Goal: Task Accomplishment & Management: Use online tool/utility

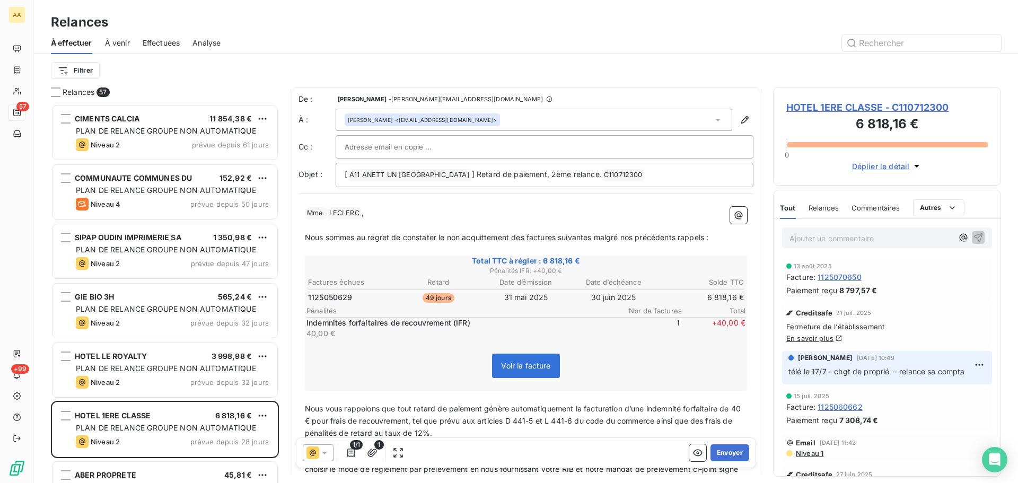
scroll to position [371, 220]
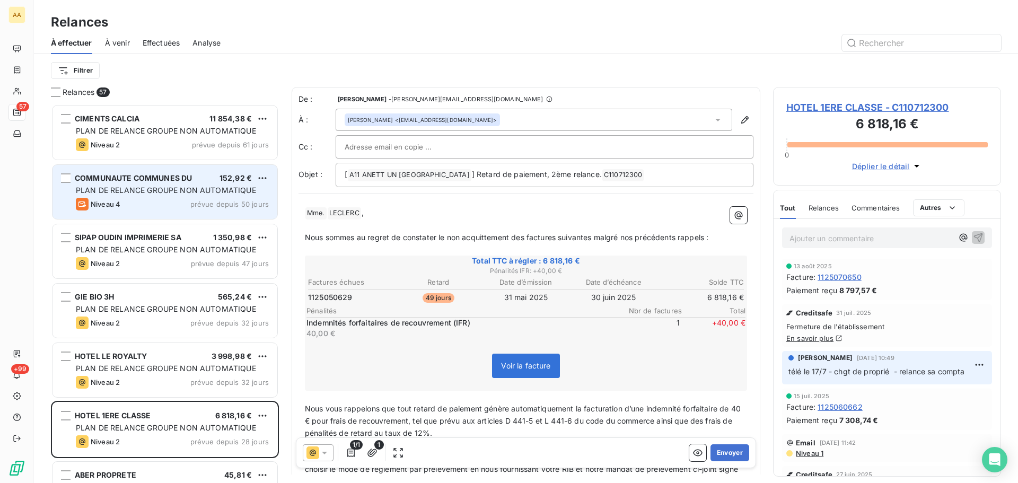
click at [149, 208] on div "Niveau 4 prévue depuis 50 jours" at bounding box center [172, 204] width 193 height 13
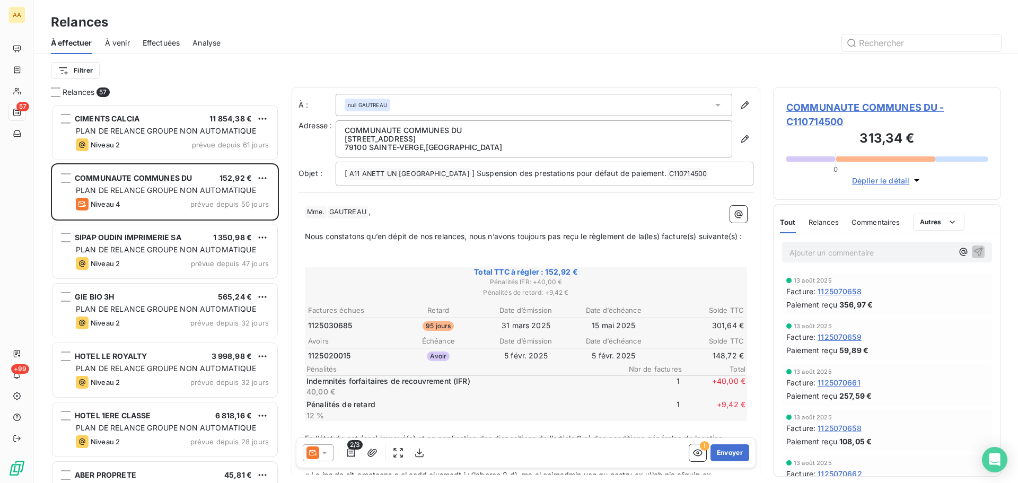
click at [823, 255] on p "Ajouter un commentaire ﻿" at bounding box center [870, 252] width 163 height 13
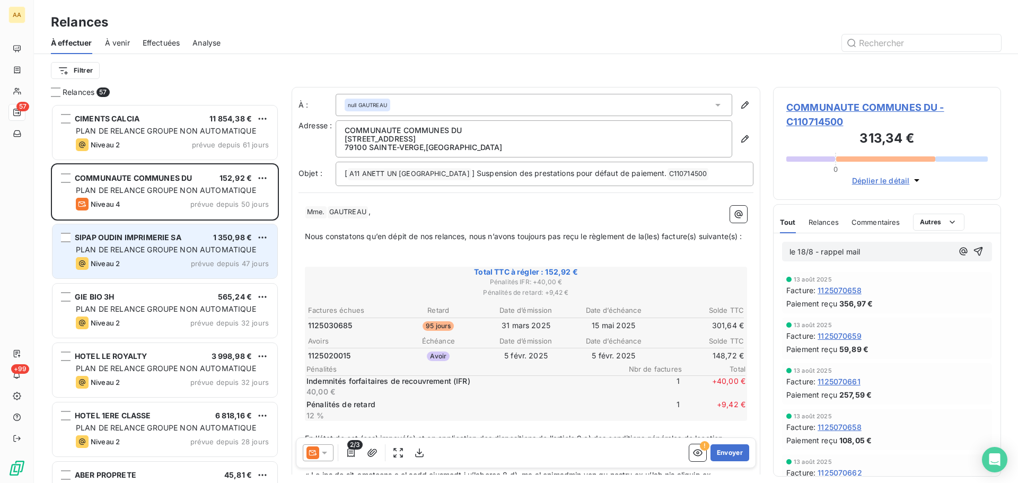
click at [146, 255] on div "SIPAP OUDIN IMPRIMERIE SA 1 350,98 € PLAN DE RELANCE GROUPE NON AUTOMATIQUE Niv…" at bounding box center [164, 251] width 225 height 54
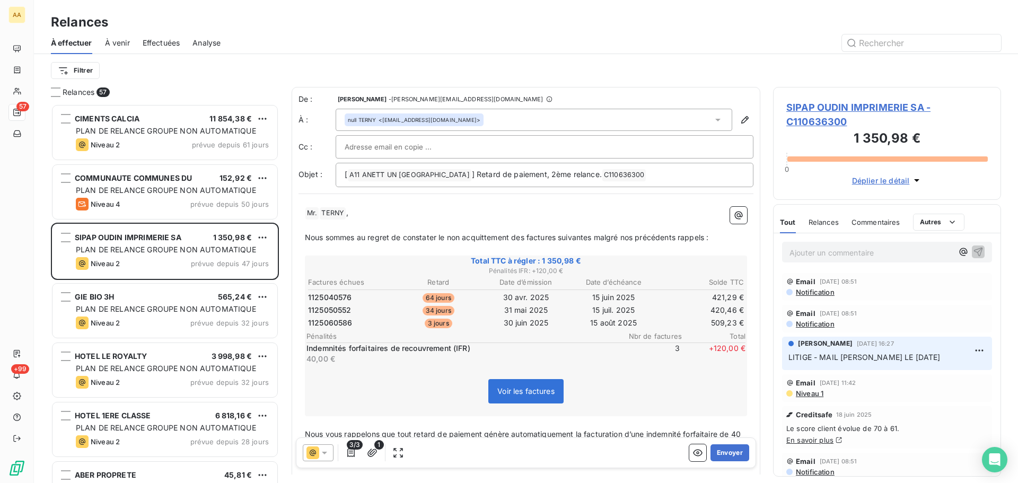
click at [821, 253] on p "Ajouter un commentaire ﻿" at bounding box center [870, 252] width 163 height 13
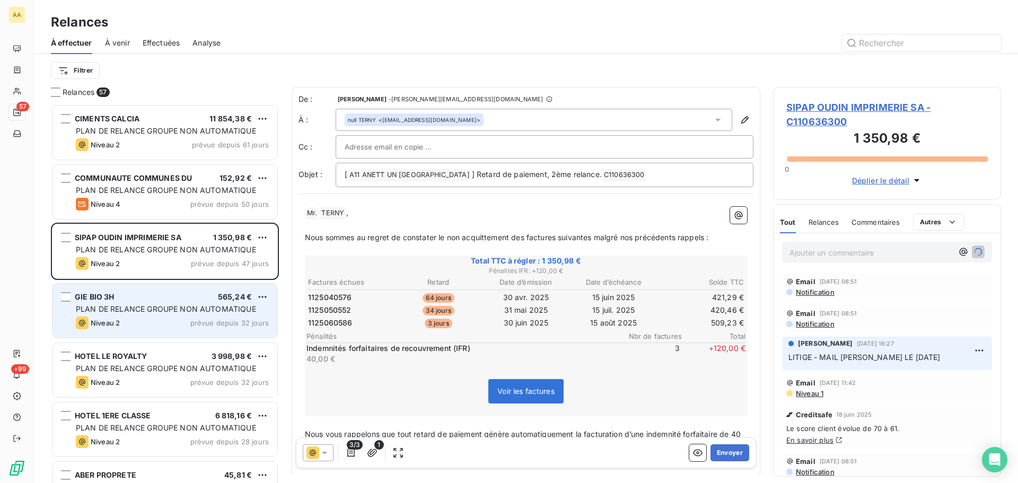
click at [163, 305] on span "PLAN DE RELANCE GROUPE NON AUTOMATIQUE" at bounding box center [166, 308] width 180 height 9
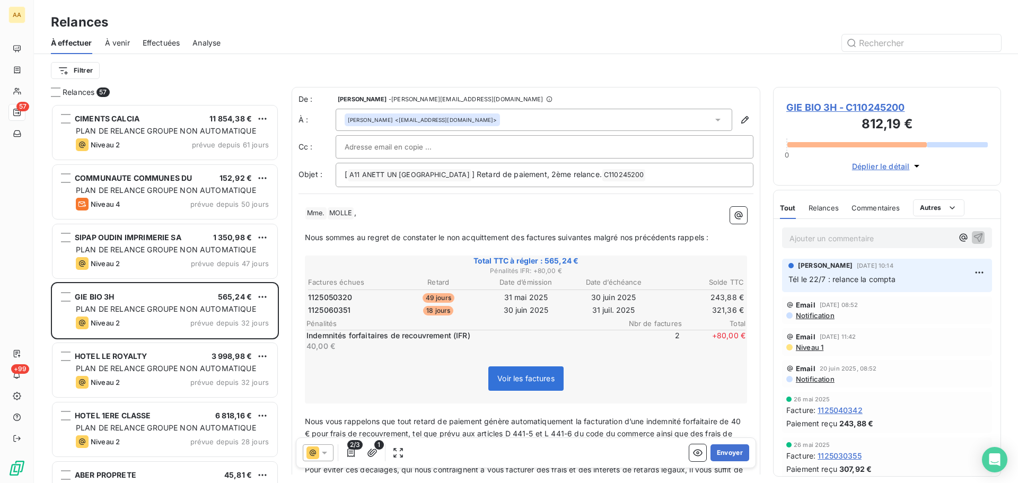
click at [812, 235] on p "Ajouter un commentaire ﻿" at bounding box center [870, 238] width 163 height 13
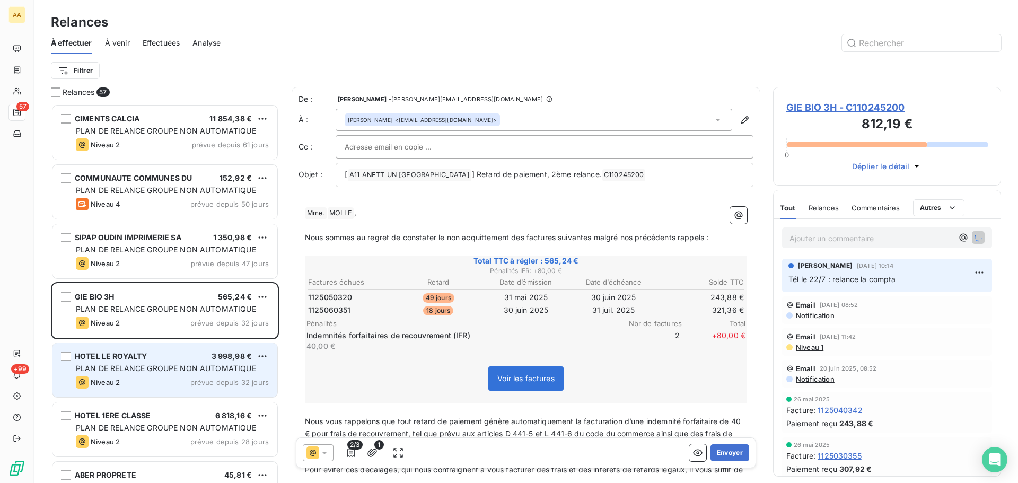
click at [179, 369] on span "PLAN DE RELANCE GROUPE NON AUTOMATIQUE" at bounding box center [166, 368] width 180 height 9
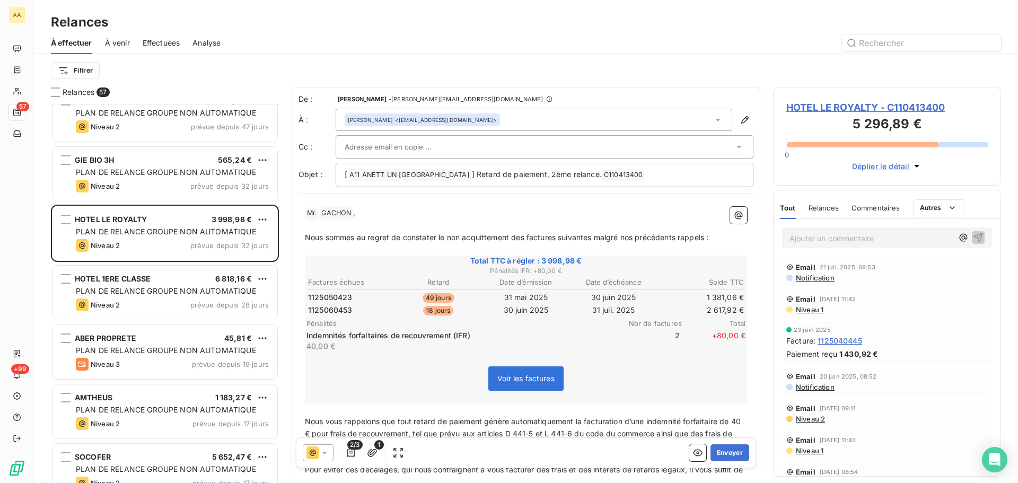
scroll to position [160, 0]
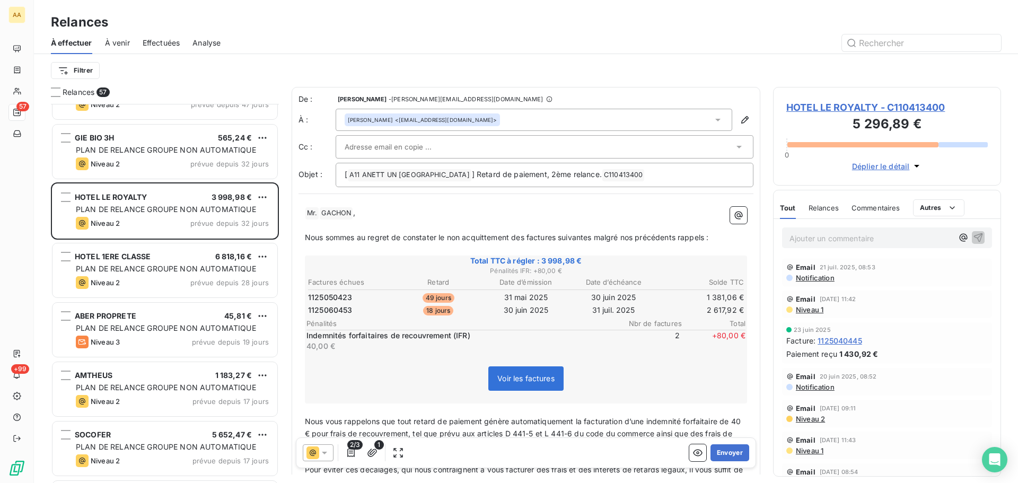
click at [808, 235] on p "Ajouter un commentaire ﻿" at bounding box center [870, 238] width 163 height 13
click at [906, 242] on p "client en diff finan - PAPL" at bounding box center [870, 238] width 163 height 12
click at [972, 236] on icon "button" at bounding box center [977, 237] width 11 height 11
